Goal: Navigation & Orientation: Go to known website

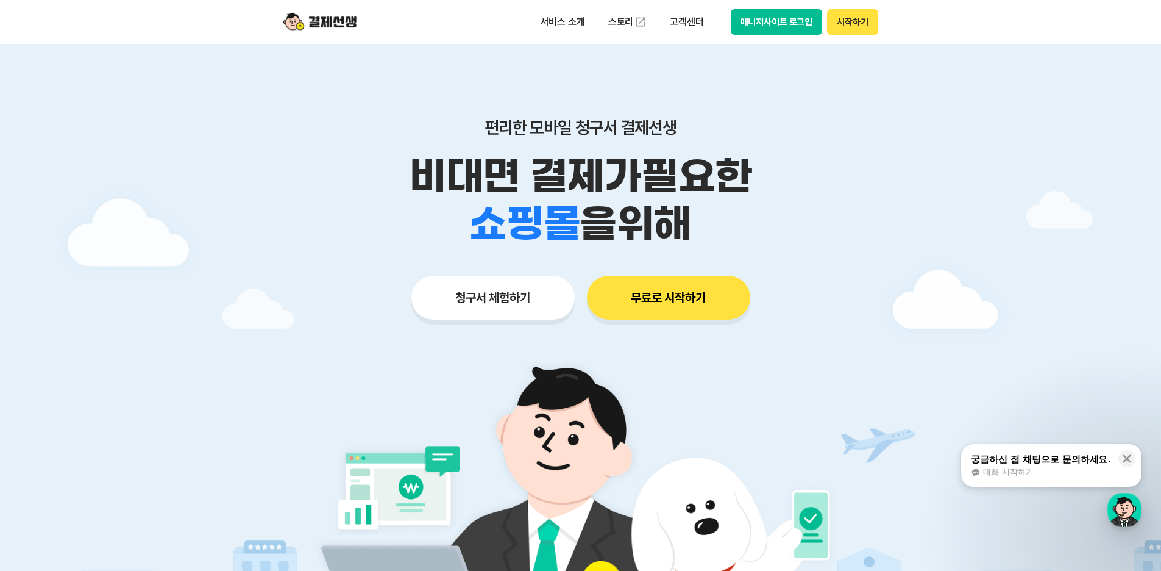
click at [340, 16] on img at bounding box center [319, 21] width 73 height 23
click at [848, 27] on button "시작하기" at bounding box center [852, 22] width 51 height 26
click at [856, 22] on button "시작하기" at bounding box center [852, 22] width 51 height 26
click at [790, 17] on button "매니저사이트 로그인" at bounding box center [777, 22] width 92 height 26
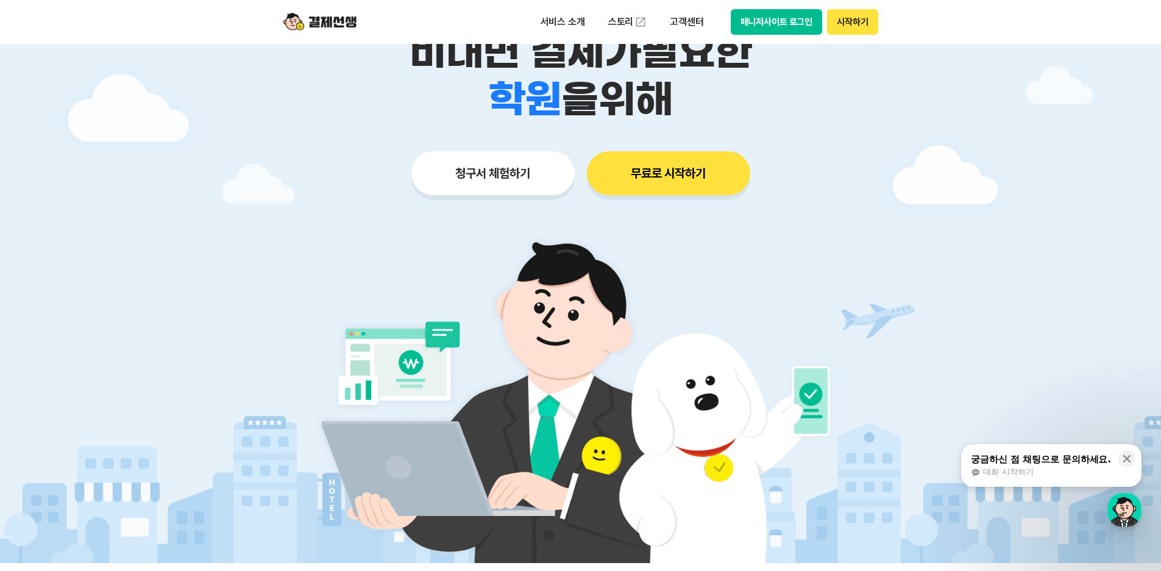
scroll to position [305, 0]
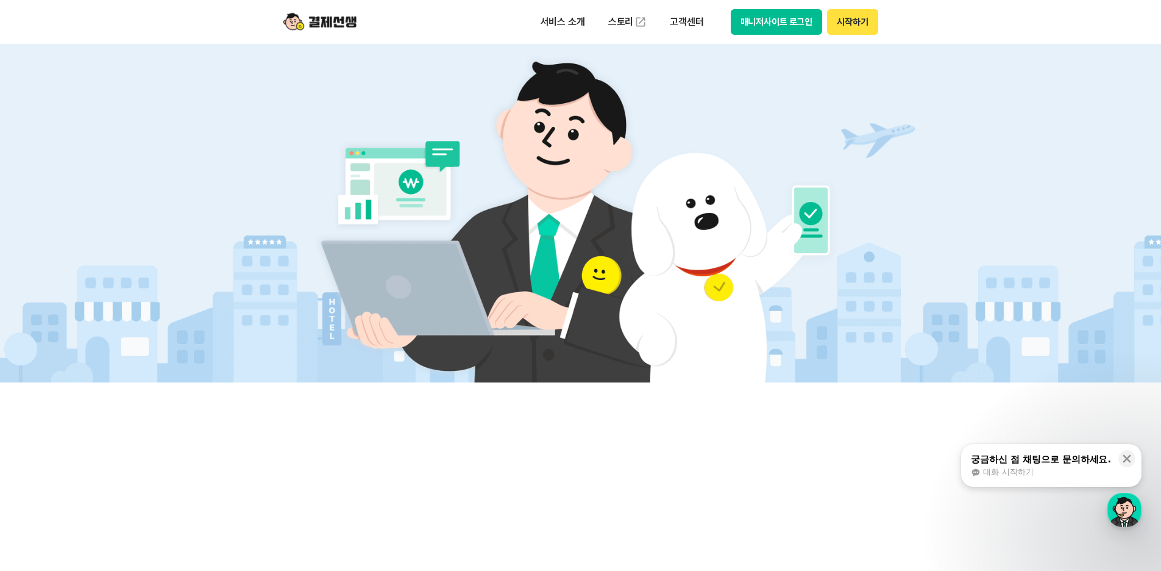
click at [763, 21] on button "매니저사이트 로그인" at bounding box center [777, 22] width 92 height 26
